Goal: Task Accomplishment & Management: Manage account settings

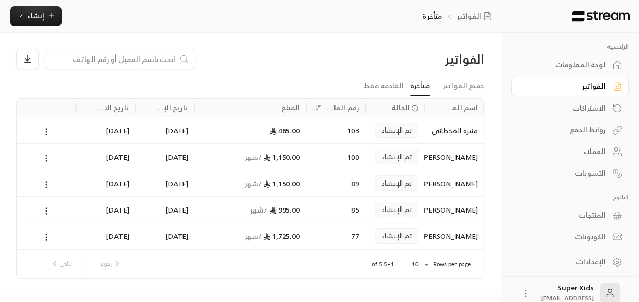
scroll to position [11, 0]
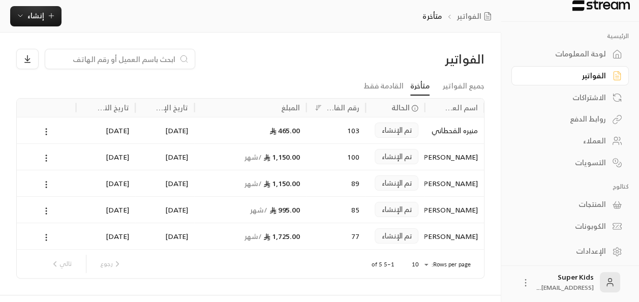
drag, startPoint x: 0, startPoint y: 0, endPoint x: 591, endPoint y: 53, distance: 593.4
click at [591, 53] on div "لوحة المعلومات" at bounding box center [565, 54] width 82 height 10
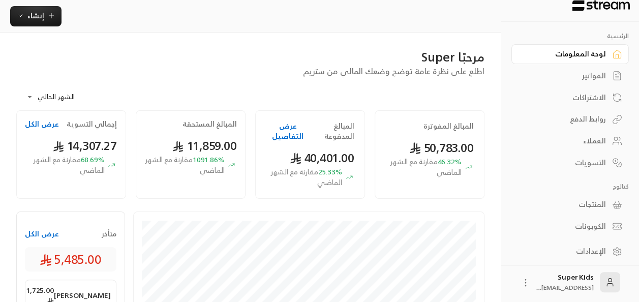
click at [36, 236] on button "عرض الكل" at bounding box center [42, 234] width 34 height 10
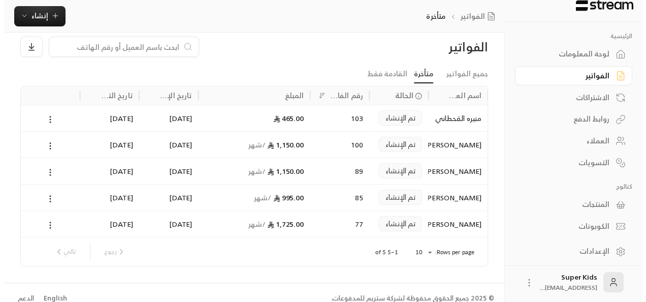
scroll to position [23, 0]
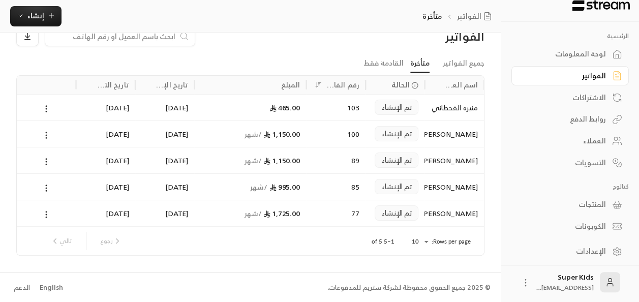
click at [44, 132] on icon at bounding box center [46, 135] width 9 height 9
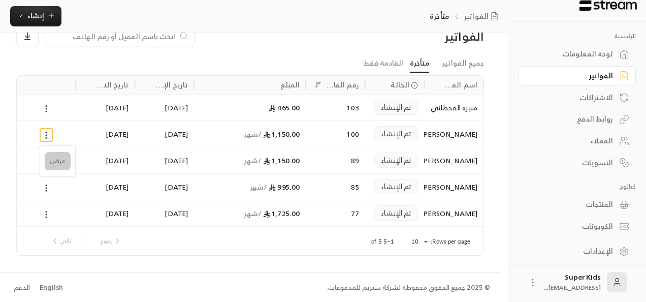
click at [57, 159] on li "عرض" at bounding box center [58, 161] width 26 height 18
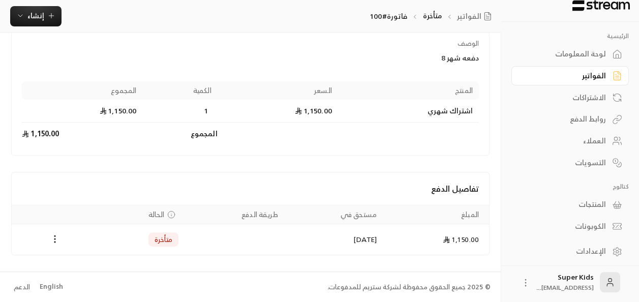
scroll to position [132, 0]
click at [600, 57] on div "لوحة المعلومات" at bounding box center [565, 54] width 82 height 10
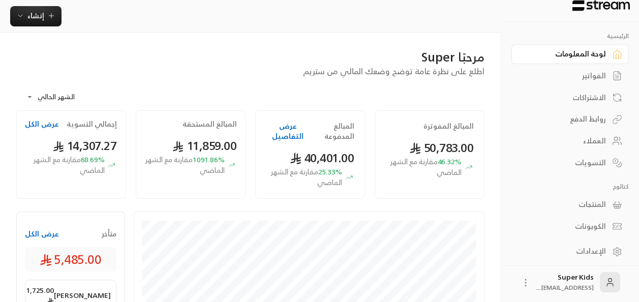
click at [40, 231] on button "عرض الكل" at bounding box center [42, 234] width 34 height 10
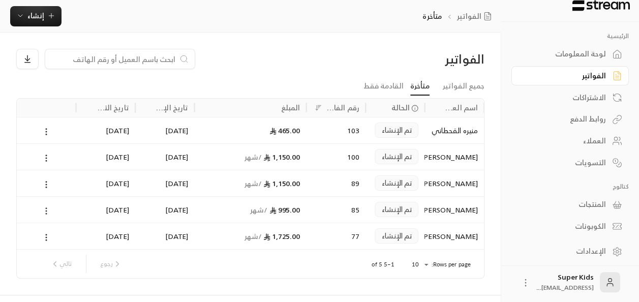
click at [46, 210] on circle at bounding box center [46, 210] width 1 height 1
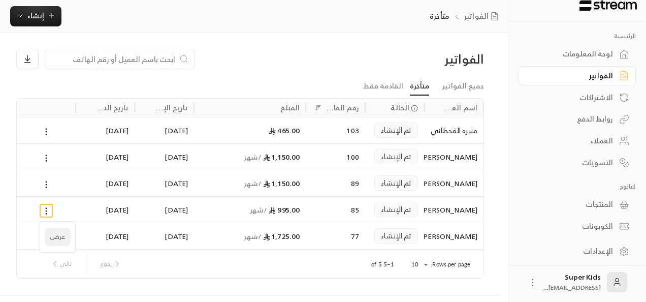
click at [54, 237] on li "عرض" at bounding box center [58, 237] width 26 height 18
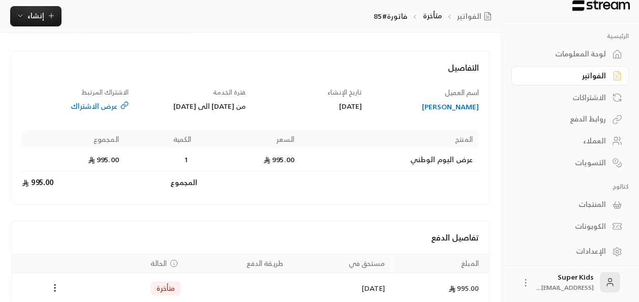
scroll to position [96, 0]
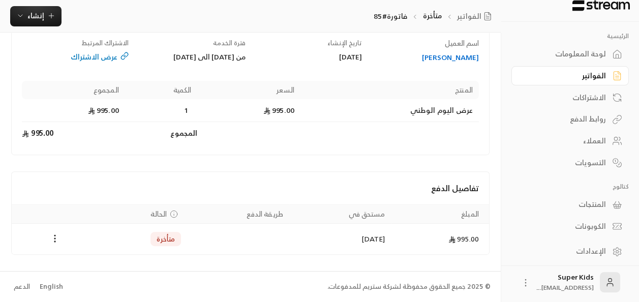
click at [600, 58] on div "لوحة المعلومات" at bounding box center [565, 54] width 82 height 10
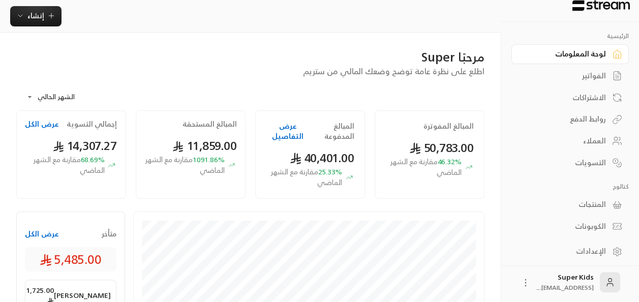
click at [45, 235] on button "عرض الكل" at bounding box center [42, 234] width 34 height 10
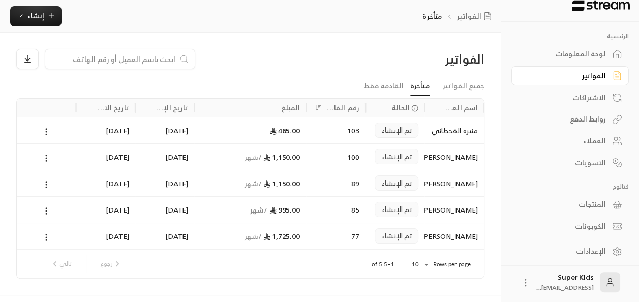
click at [592, 50] on div "لوحة المعلومات" at bounding box center [565, 54] width 82 height 10
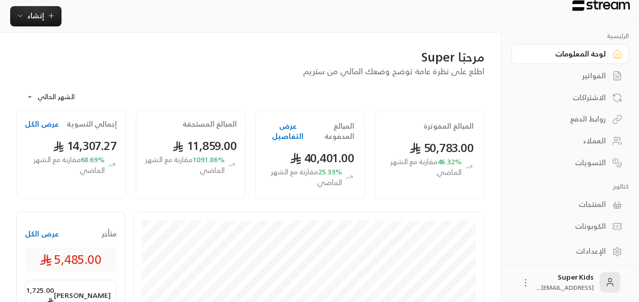
click at [600, 97] on div "الاشتراكات" at bounding box center [565, 97] width 82 height 10
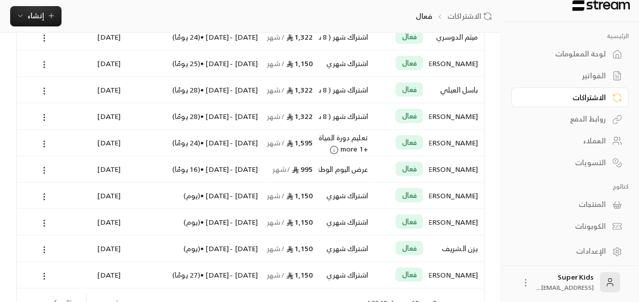
scroll to position [155, 0]
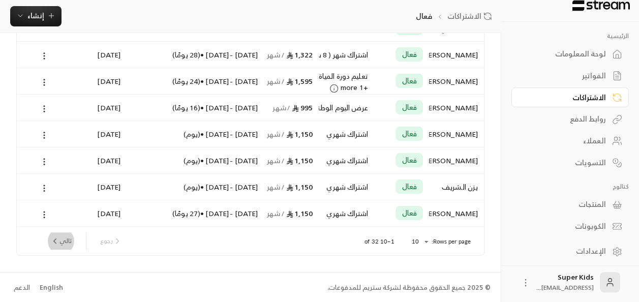
click at [66, 242] on button "تالي" at bounding box center [60, 240] width 29 height 17
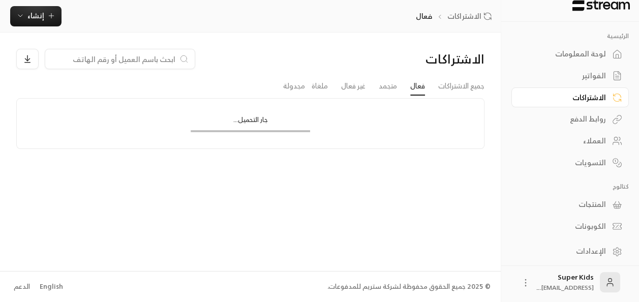
scroll to position [0, 0]
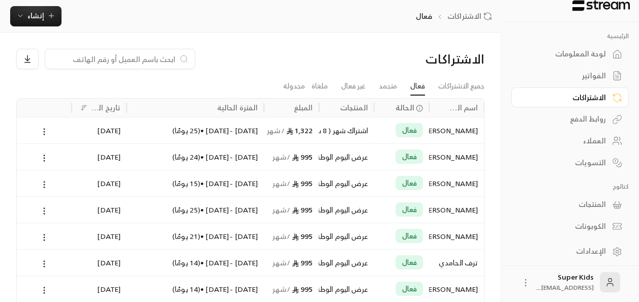
click at [597, 54] on div "لوحة المعلومات" at bounding box center [565, 54] width 82 height 10
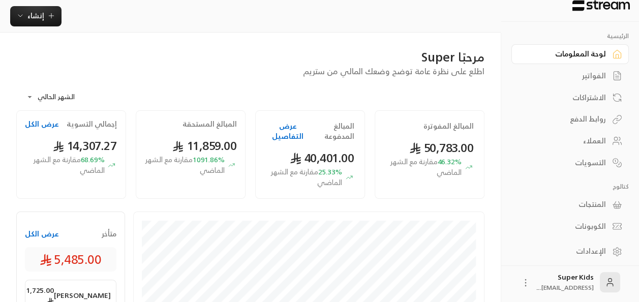
click at [38, 236] on button "عرض الكل" at bounding box center [42, 234] width 34 height 10
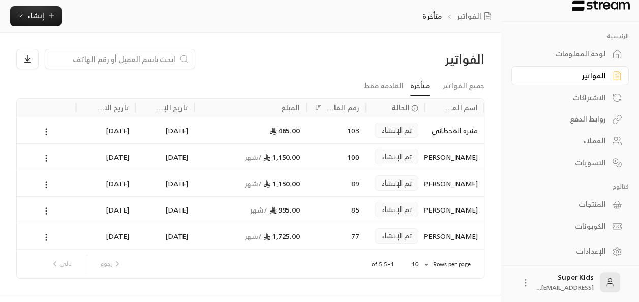
click at [46, 210] on circle at bounding box center [46, 210] width 1 height 1
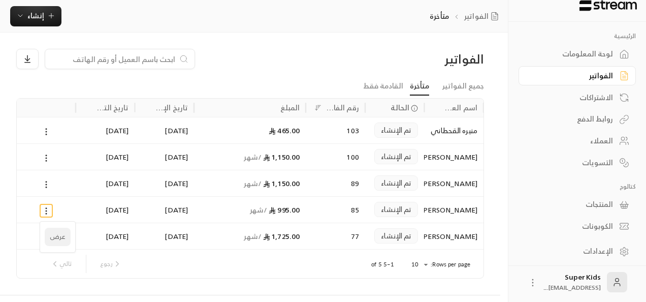
click at [58, 238] on li "عرض" at bounding box center [58, 237] width 26 height 18
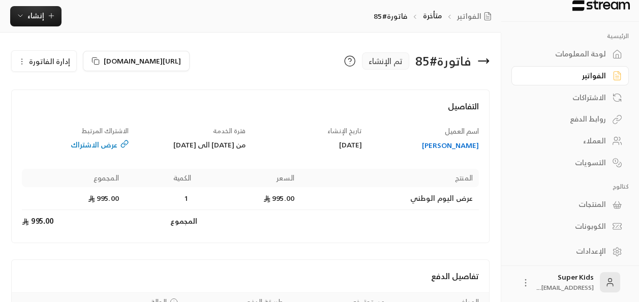
click at [195, 150] on div "من [DATE] الى [DATE]" at bounding box center [192, 145] width 107 height 10
click at [478, 18] on link "الفواتير" at bounding box center [476, 16] width 39 height 10
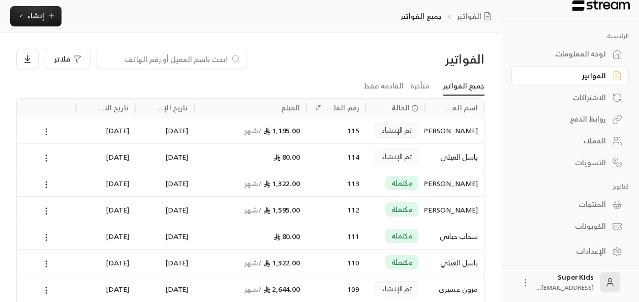
click at [47, 130] on icon at bounding box center [46, 131] width 9 height 9
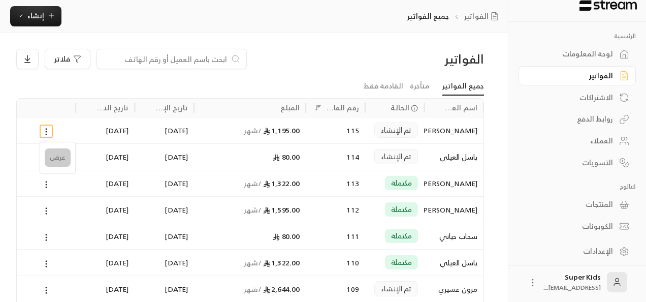
click at [59, 158] on li "عرض" at bounding box center [58, 157] width 26 height 18
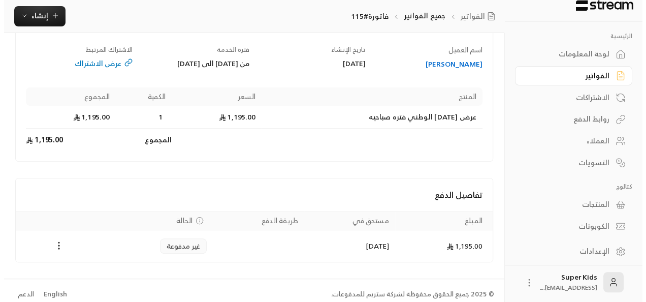
scroll to position [97, 0]
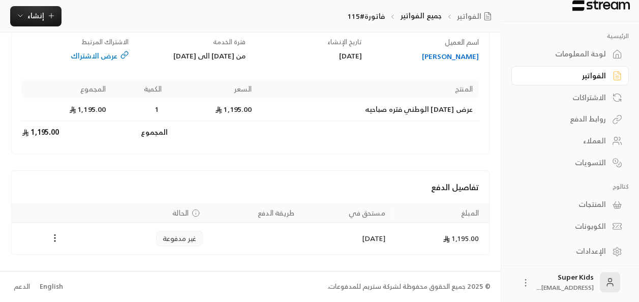
click at [53, 239] on icon "Payments" at bounding box center [55, 238] width 10 height 10
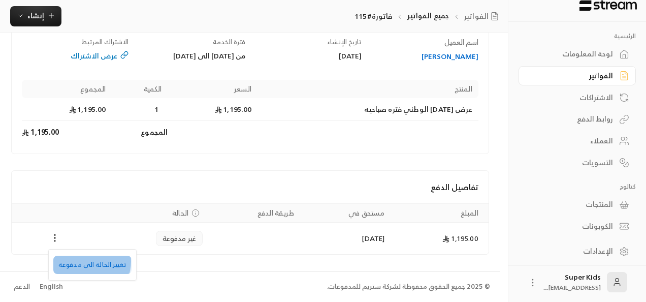
click at [85, 261] on li "تغيير الحالة الى مدفوعة" at bounding box center [92, 265] width 78 height 18
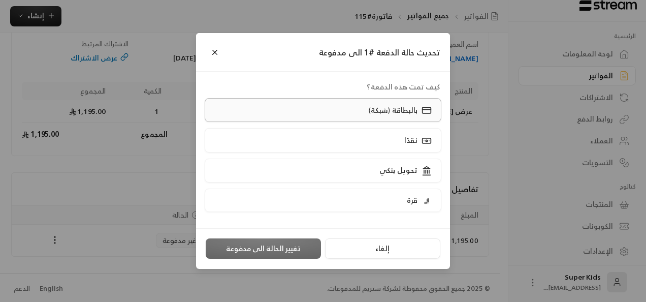
click at [373, 115] on p "بالبطاقة (شبكة)" at bounding box center [393, 110] width 49 height 10
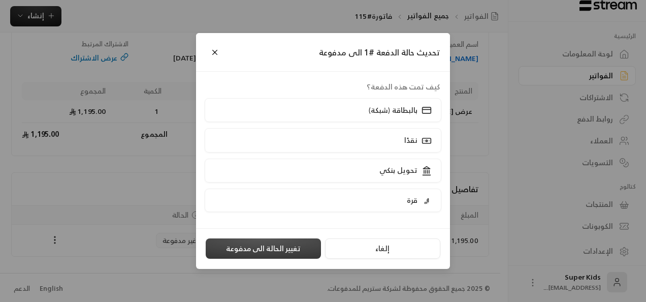
click at [265, 246] on button "تغيير الحالة الى مدفوعة" at bounding box center [263, 248] width 115 height 20
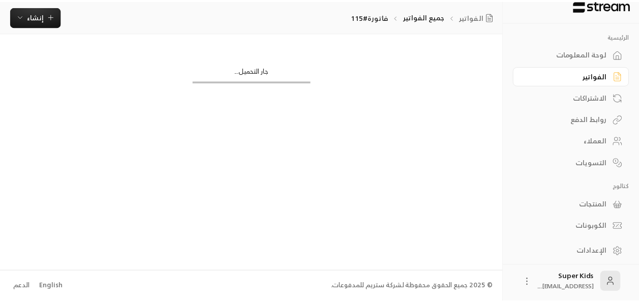
scroll to position [0, 0]
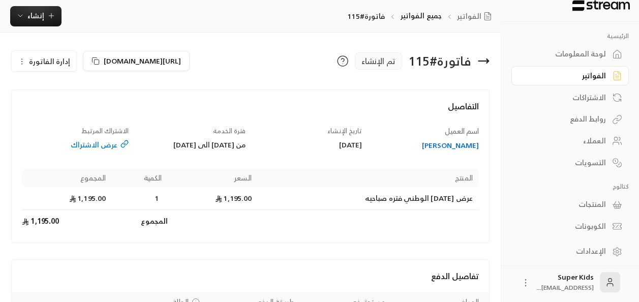
click at [582, 52] on div "لوحة المعلومات" at bounding box center [565, 54] width 82 height 10
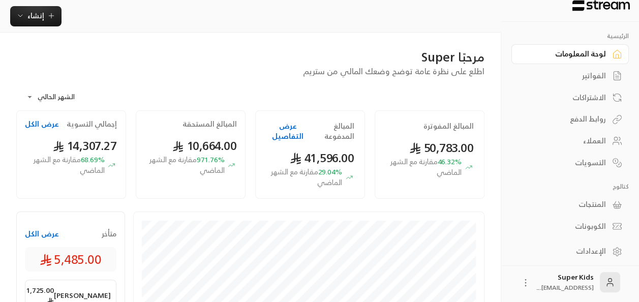
click at [597, 76] on div "الفواتير" at bounding box center [565, 76] width 82 height 10
